Goal: Task Accomplishment & Management: Complete application form

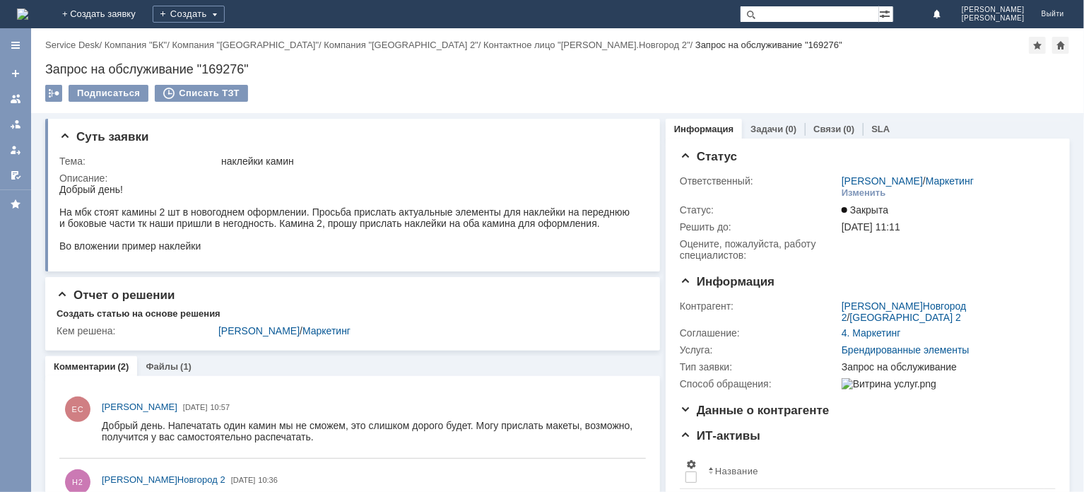
click at [28, 11] on img at bounding box center [22, 13] width 11 height 11
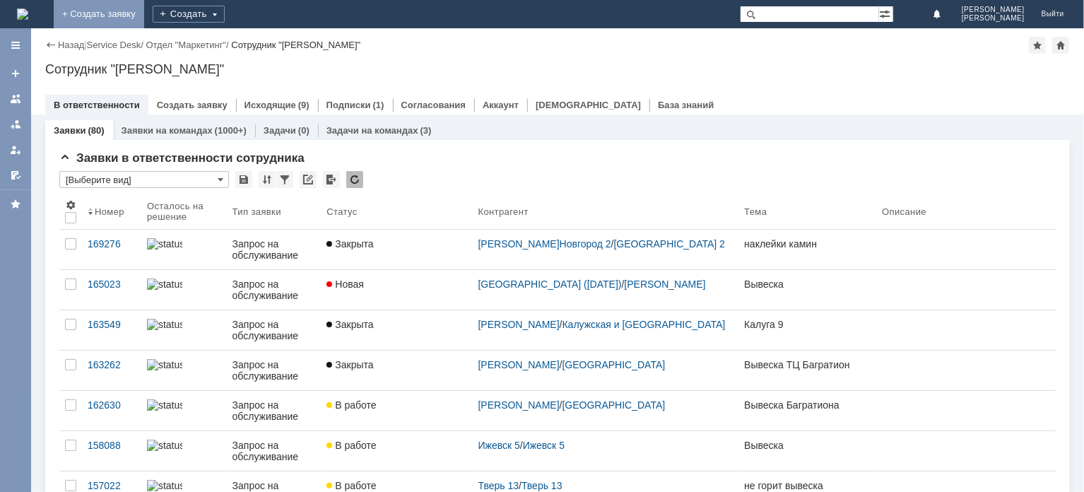
click at [144, 15] on link "+ Создать заявку" at bounding box center [99, 14] width 90 height 28
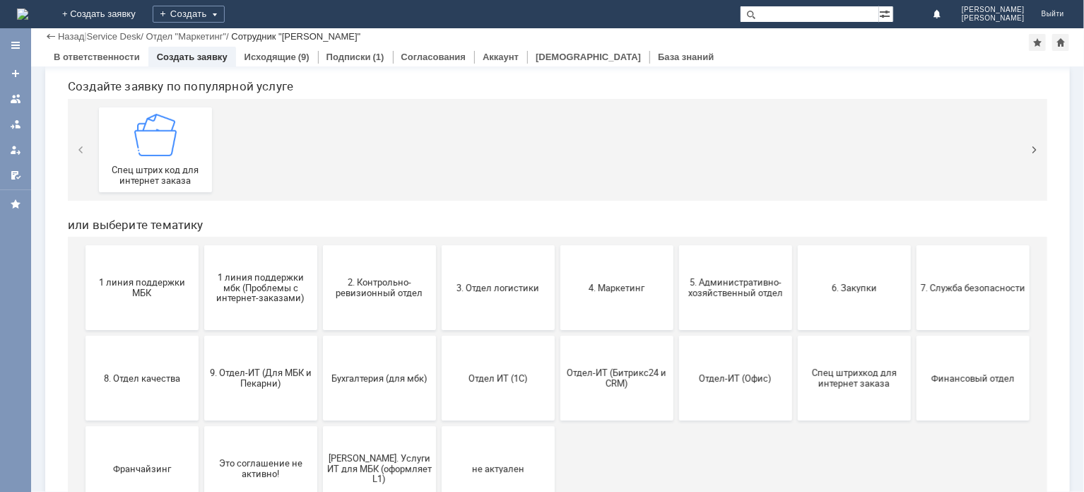
scroll to position [202, 0]
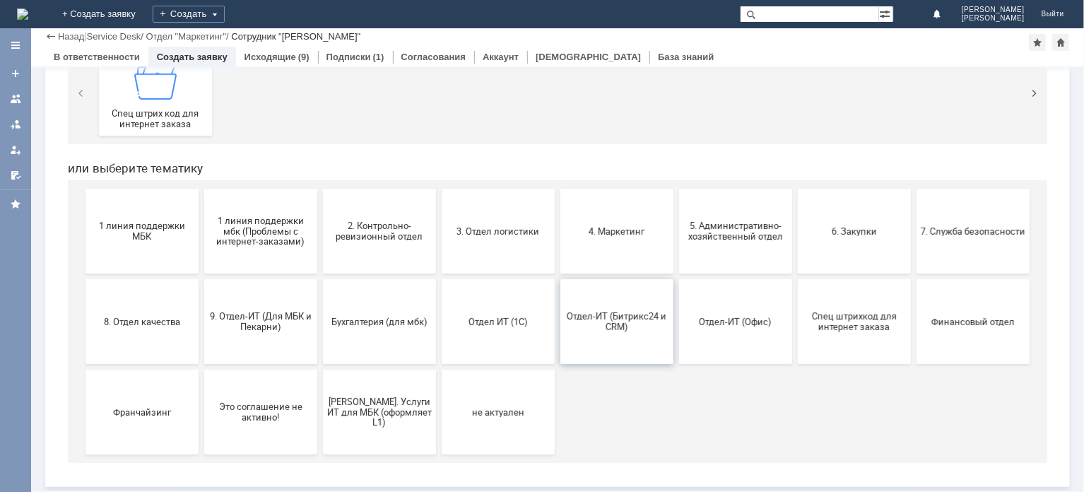
click at [604, 331] on span "Отдел-ИТ (Битрикс24 и CRM)" at bounding box center [616, 321] width 105 height 21
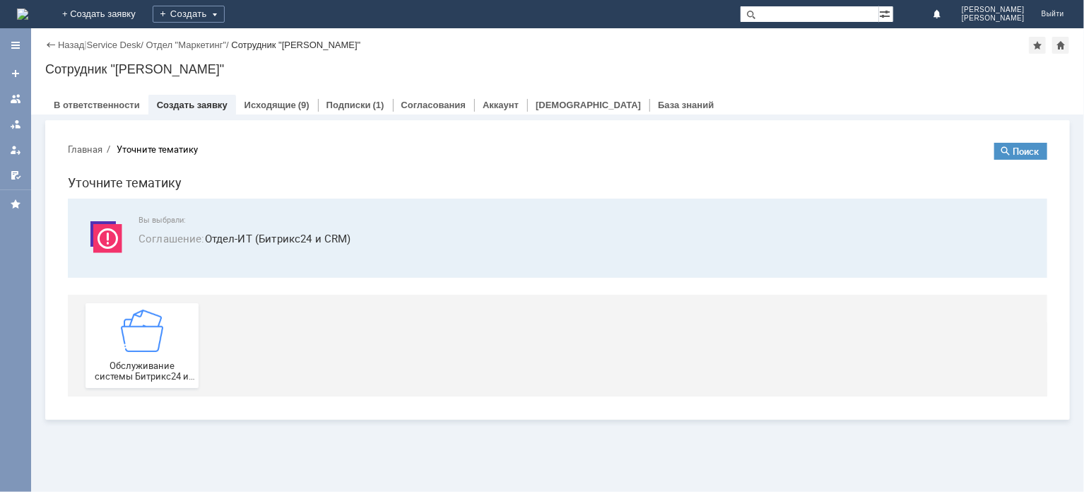
scroll to position [0, 0]
click at [179, 383] on button "Обслуживание системы Битрикс24 и CRM" at bounding box center [141, 344] width 113 height 85
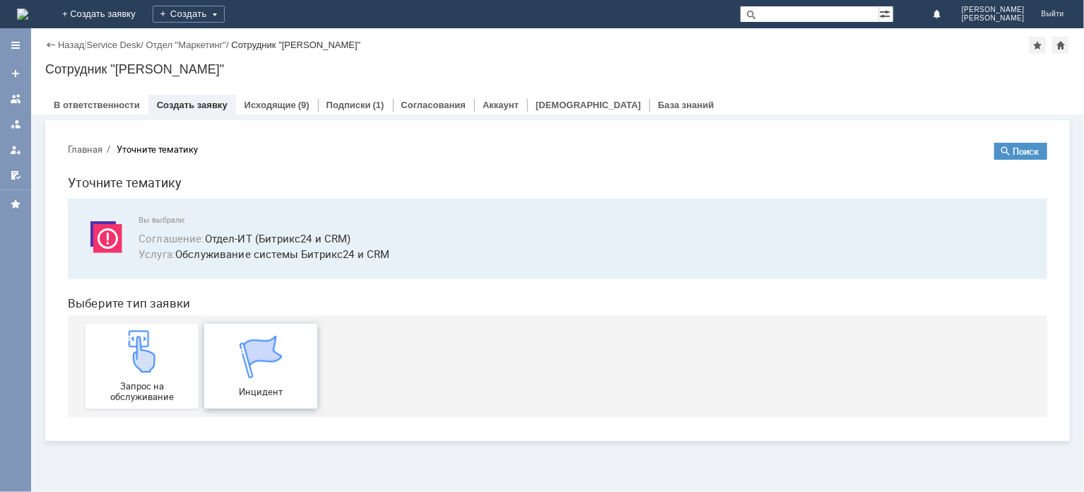
click at [289, 376] on div "Инцидент" at bounding box center [260, 365] width 105 height 61
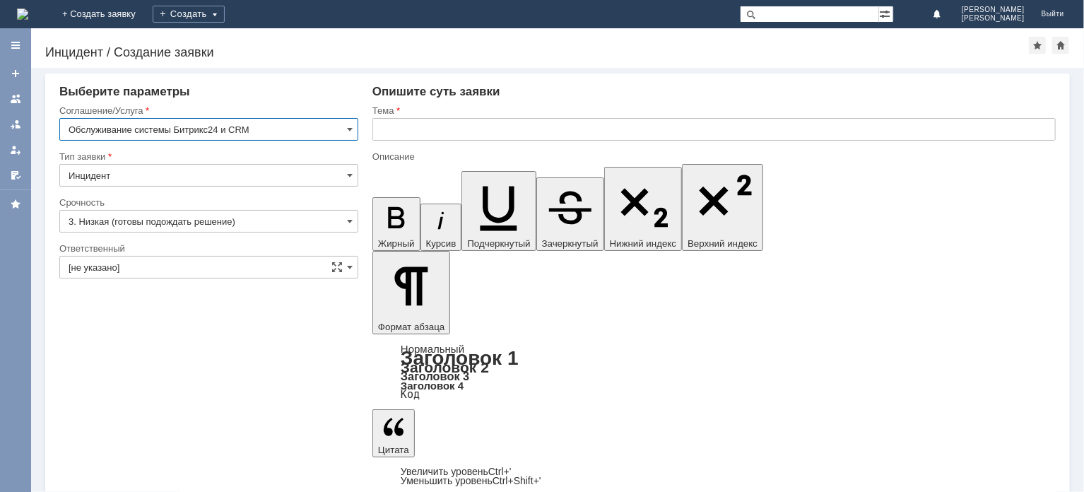
click at [177, 221] on input "3. Низкая (готовы подождать решение)" at bounding box center [208, 221] width 299 height 23
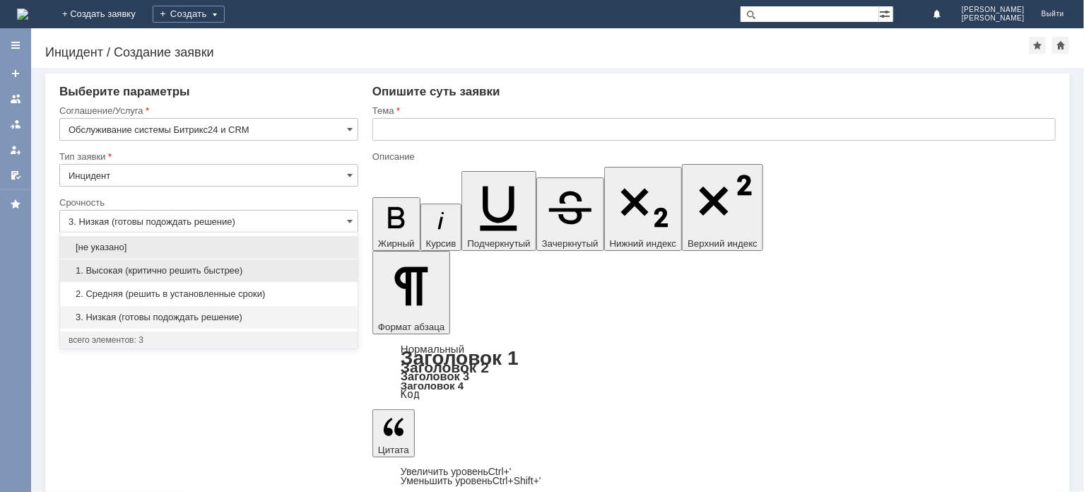
click at [174, 273] on span "1. Высокая (критично решить быстрее)" at bounding box center [209, 270] width 280 height 11
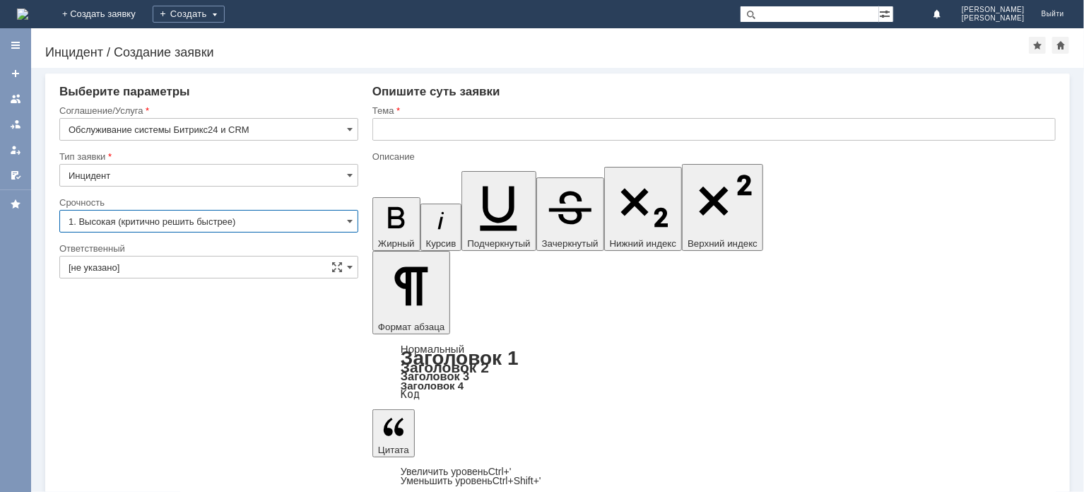
type input "1. Высокая (критично решить быстрее)"
click at [449, 139] on input "text" at bounding box center [713, 129] width 683 height 23
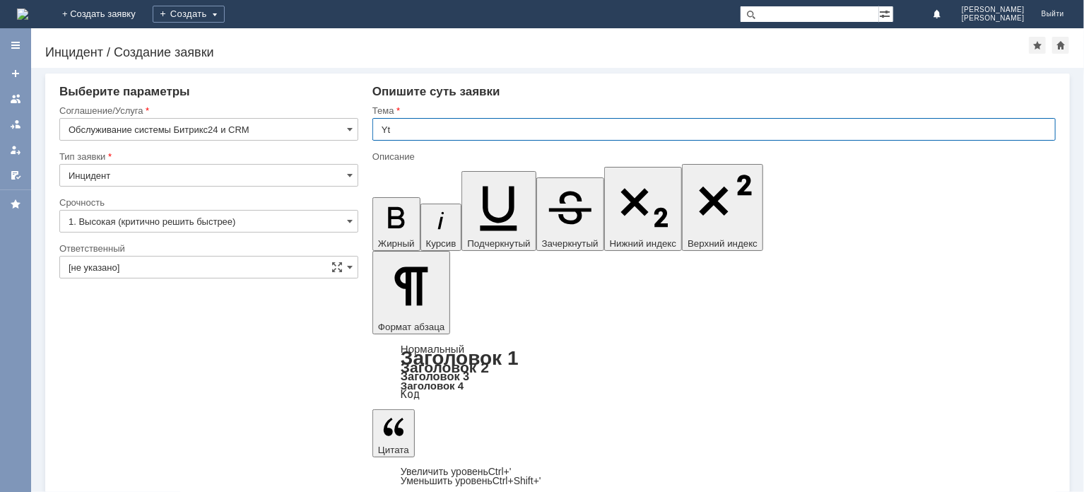
type input "Y"
type input "н"
click at [530, 129] on input "Не могу войти в" at bounding box center [713, 129] width 683 height 23
paste input "https://cloud.bykosmetika.ru"
type input "Не могу войти в [URL][DOMAIN_NAME]"
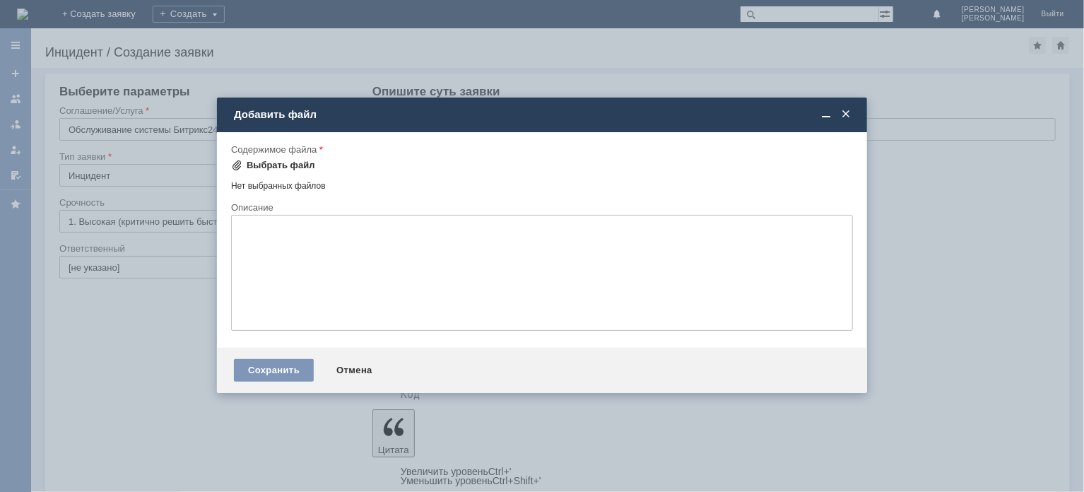
click at [287, 165] on div "Выбрать файл" at bounding box center [281, 165] width 69 height 11
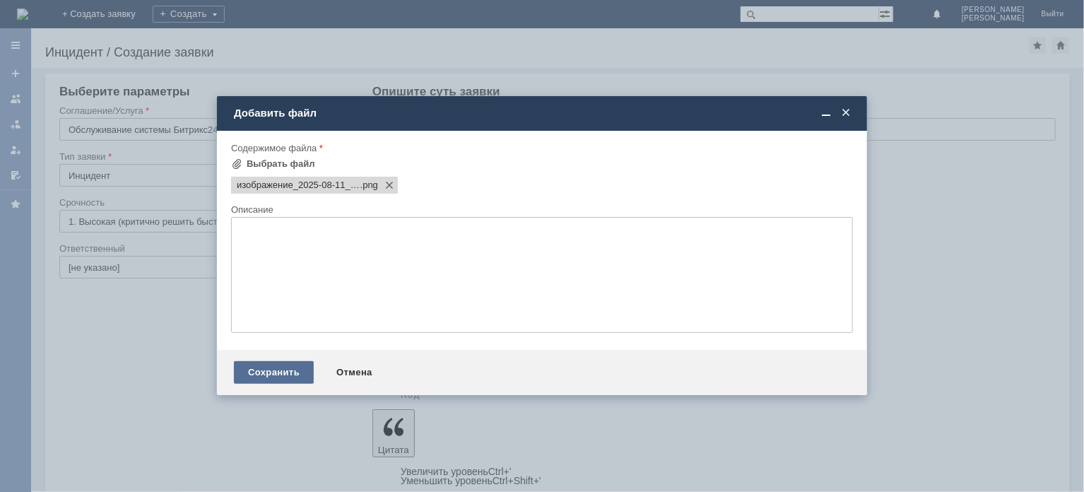
click at [261, 372] on div "Сохранить" at bounding box center [274, 372] width 80 height 23
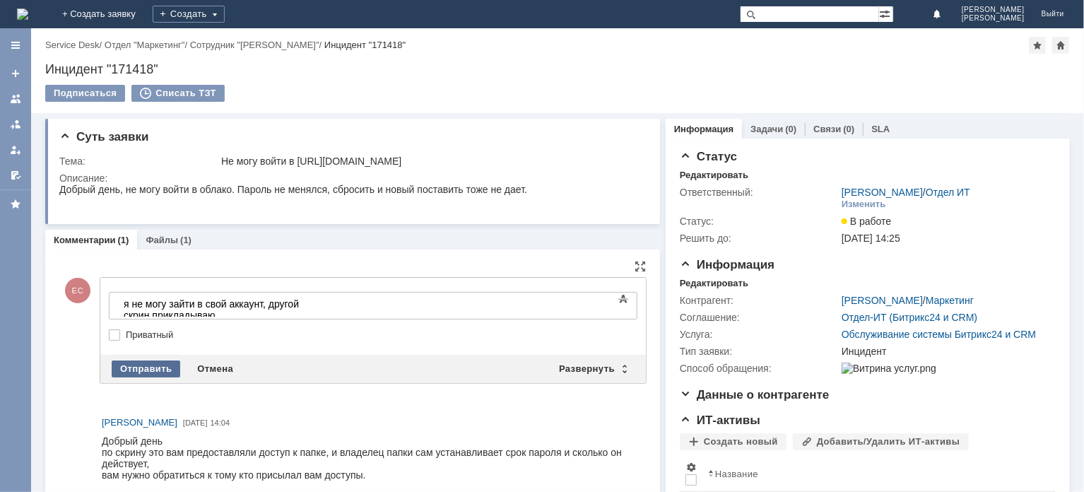
click at [155, 367] on div "Отправить" at bounding box center [146, 368] width 69 height 17
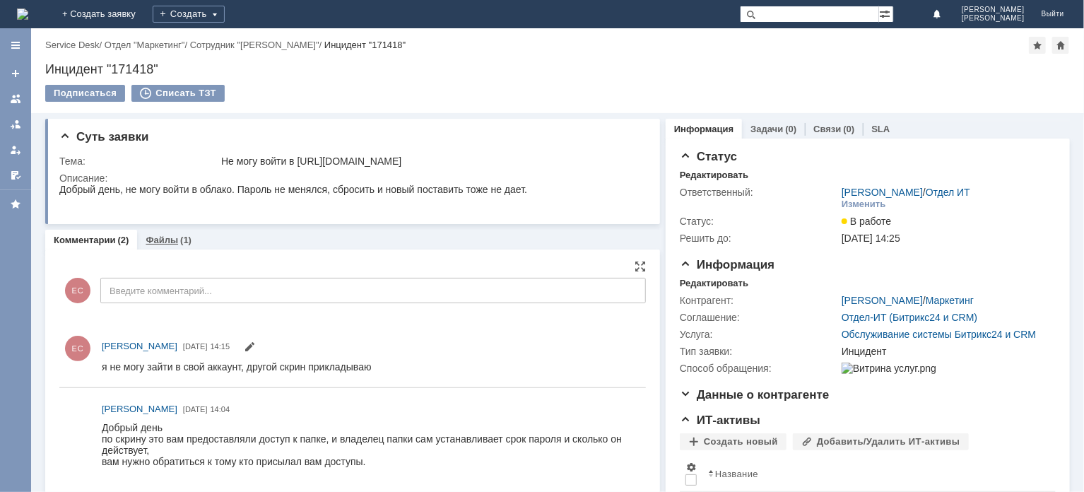
click at [180, 239] on div "(1)" at bounding box center [185, 240] width 11 height 11
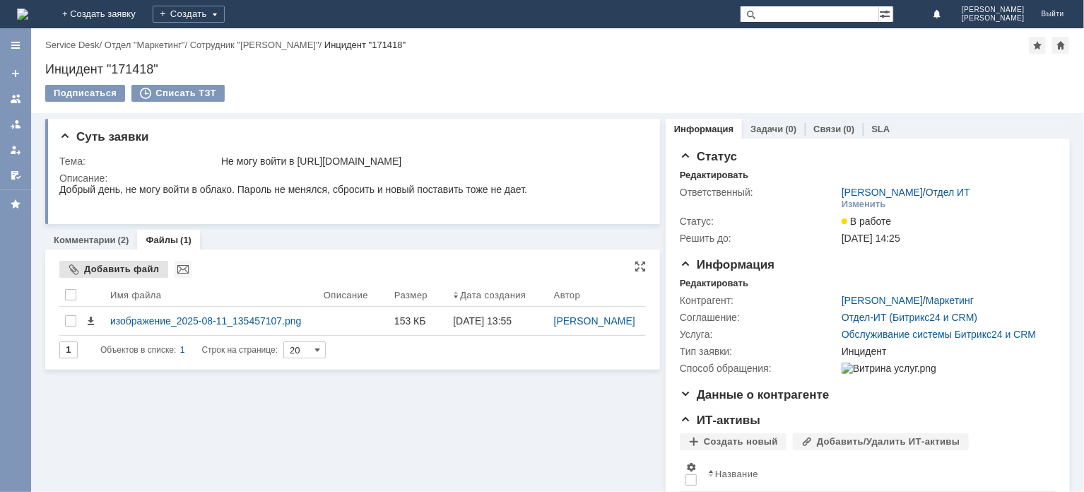
click at [109, 269] on div "Добавить файл" at bounding box center [113, 269] width 109 height 17
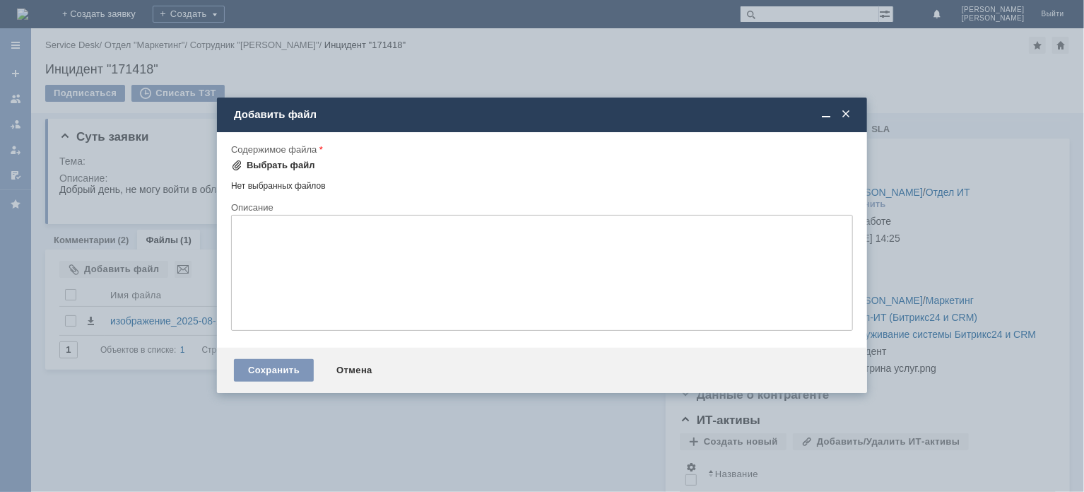
click at [275, 170] on div "Выбрать файл" at bounding box center [281, 165] width 69 height 11
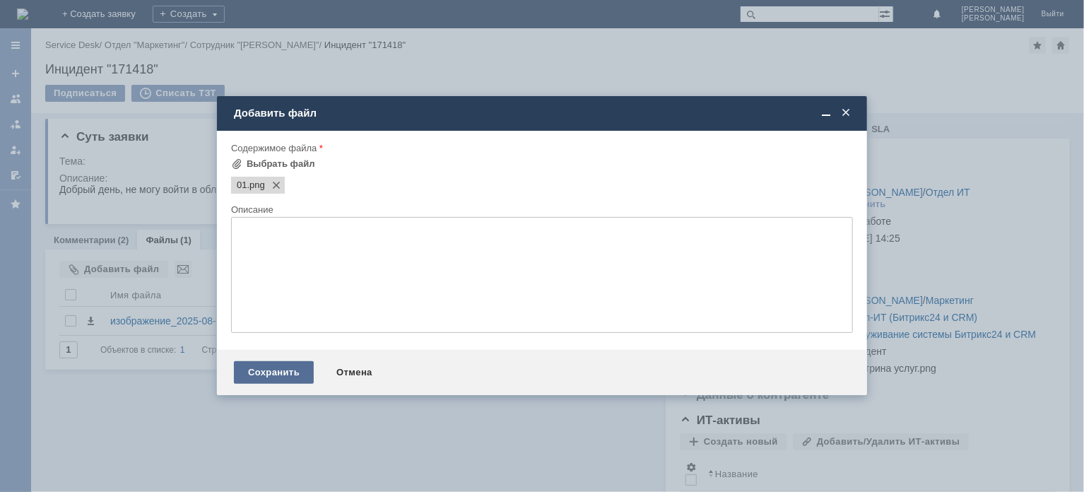
click at [283, 381] on div "Сохранить" at bounding box center [274, 372] width 80 height 23
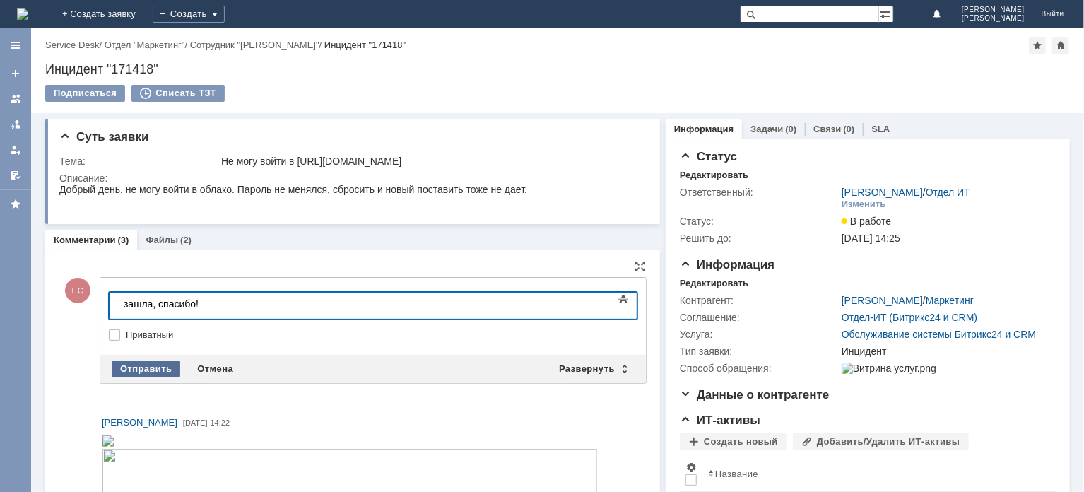
click at [148, 372] on div "Отправить" at bounding box center [146, 368] width 69 height 17
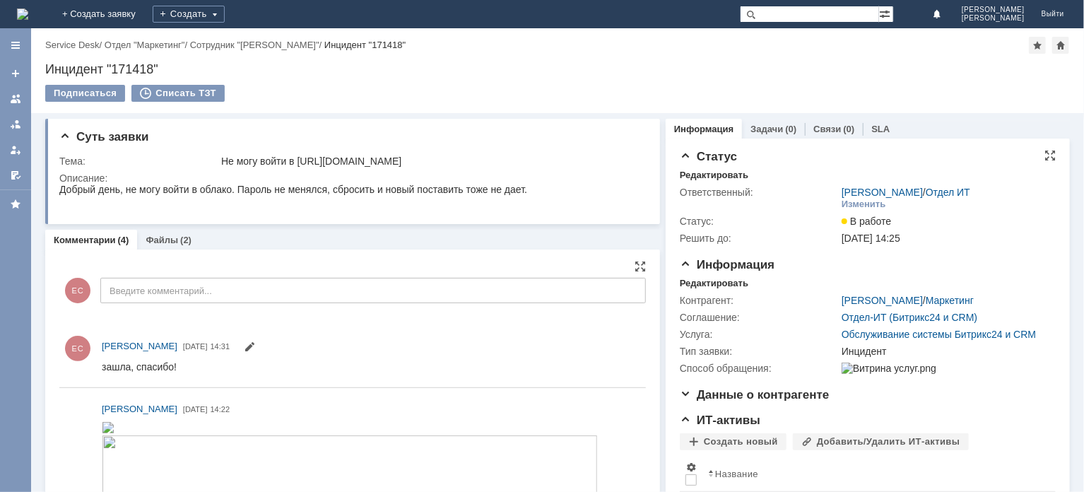
click at [865, 218] on span "В работе" at bounding box center [865, 220] width 49 height 11
